Goal: Navigation & Orientation: Find specific page/section

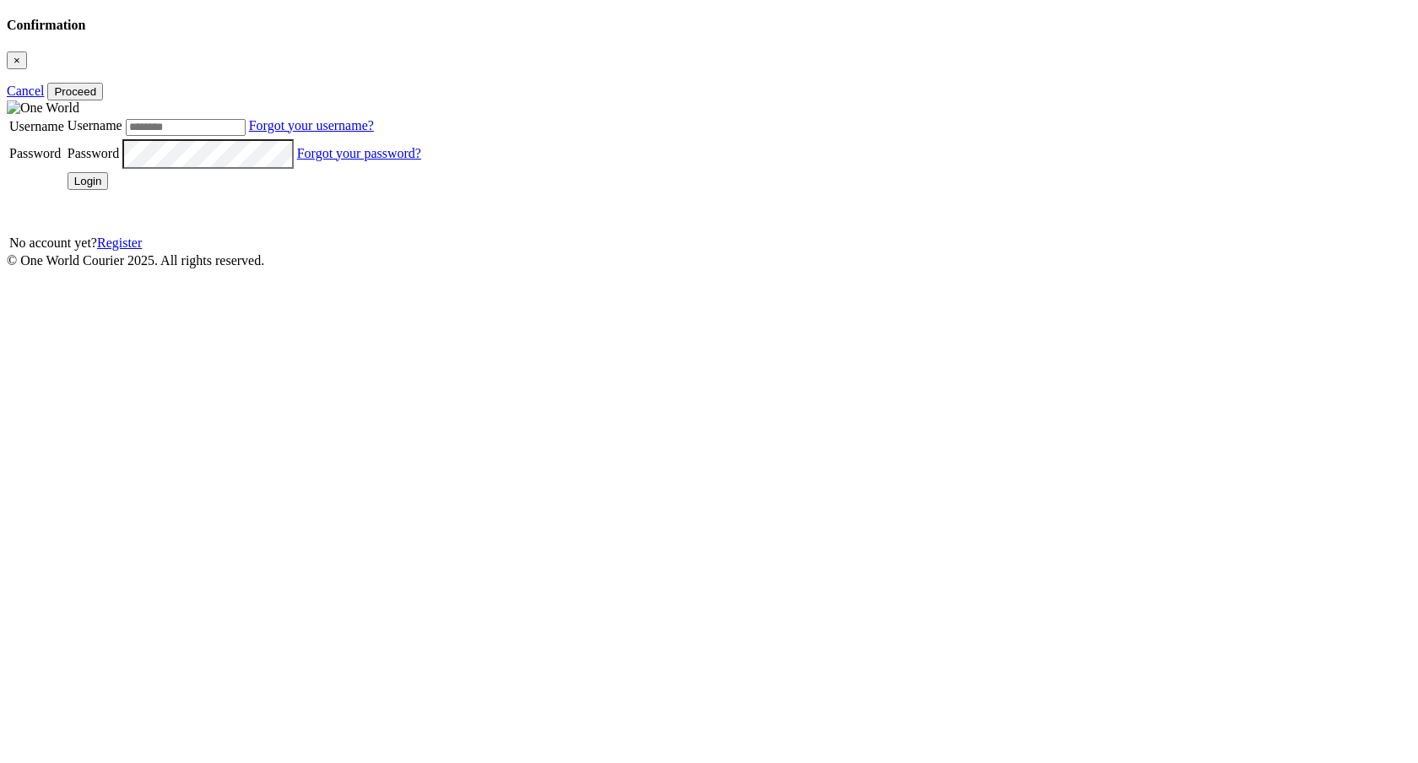
type input "*******"
click at [109, 190] on button "Login" at bounding box center [88, 181] width 41 height 18
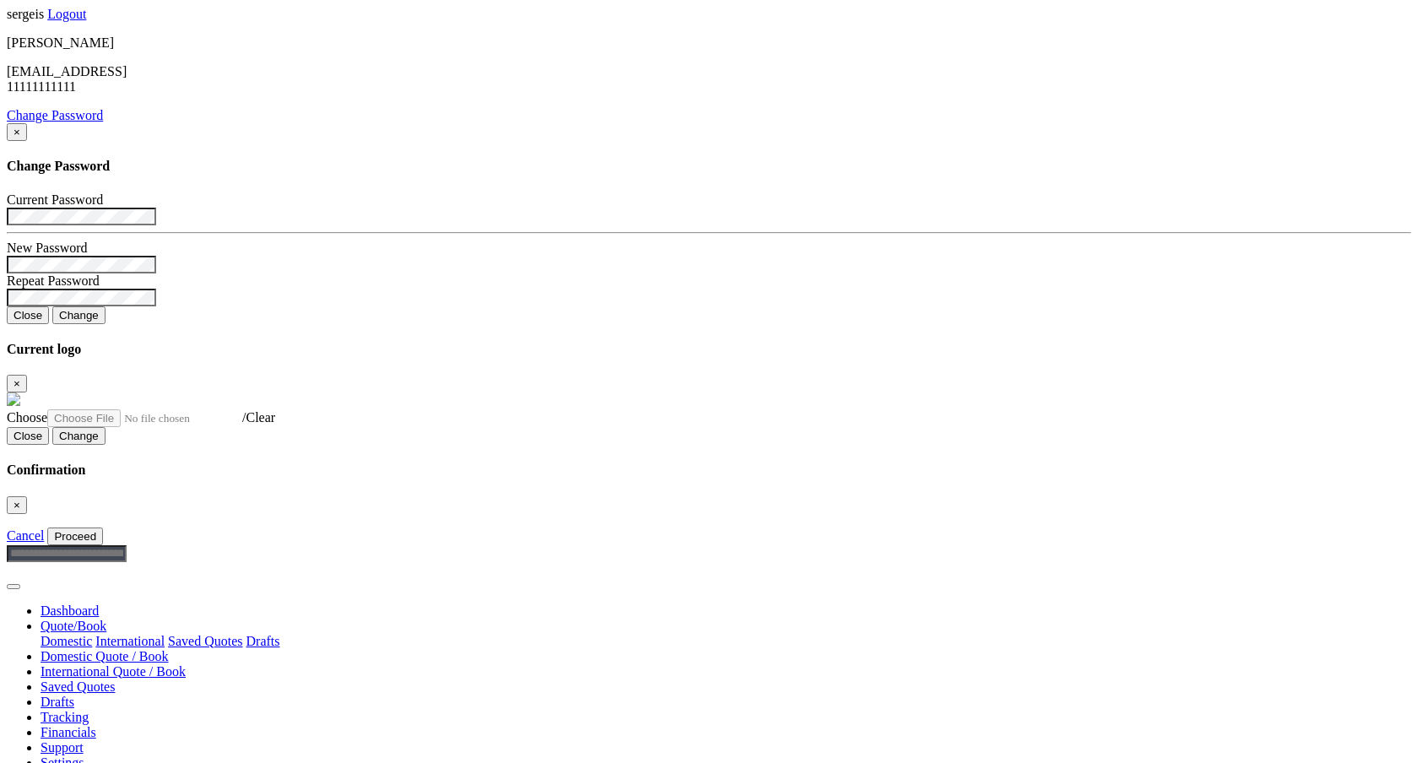
click at [106, 619] on link "Quote/Book" at bounding box center [74, 626] width 66 height 14
click at [280, 634] on link "Drafts" at bounding box center [264, 641] width 34 height 14
click at [106, 619] on link "Quote/Book" at bounding box center [74, 626] width 66 height 14
click at [242, 634] on link "Saved Quotes" at bounding box center [205, 641] width 74 height 14
